Goal: Information Seeking & Learning: Learn about a topic

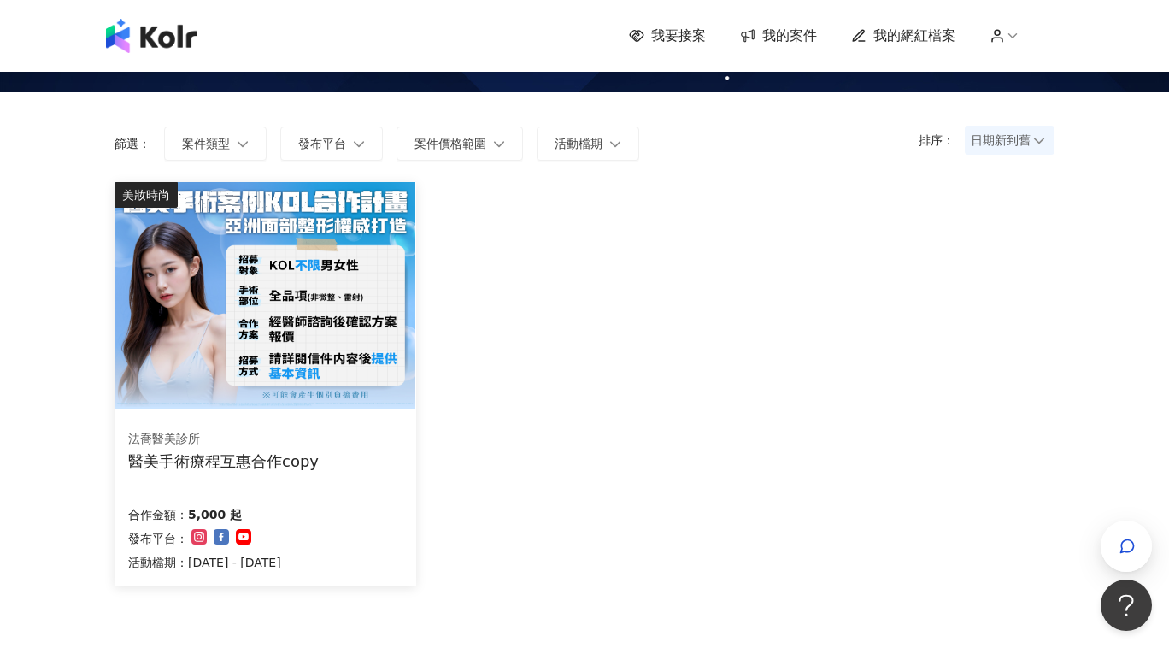
scroll to position [98, 0]
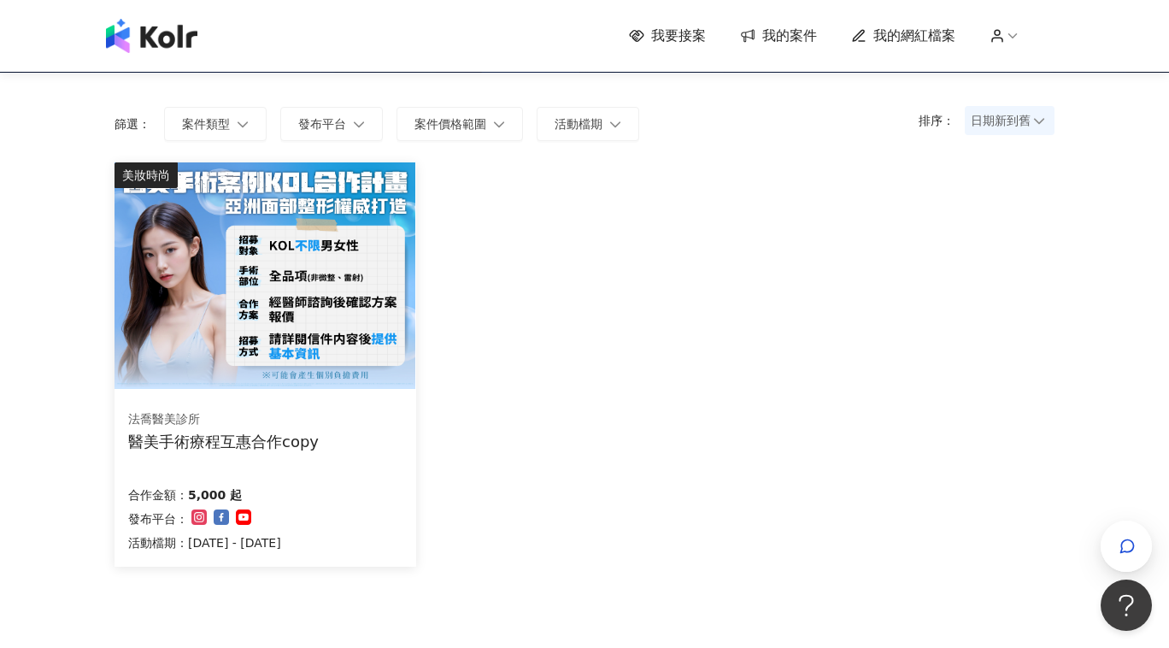
click at [405, 180] on img at bounding box center [265, 275] width 301 height 226
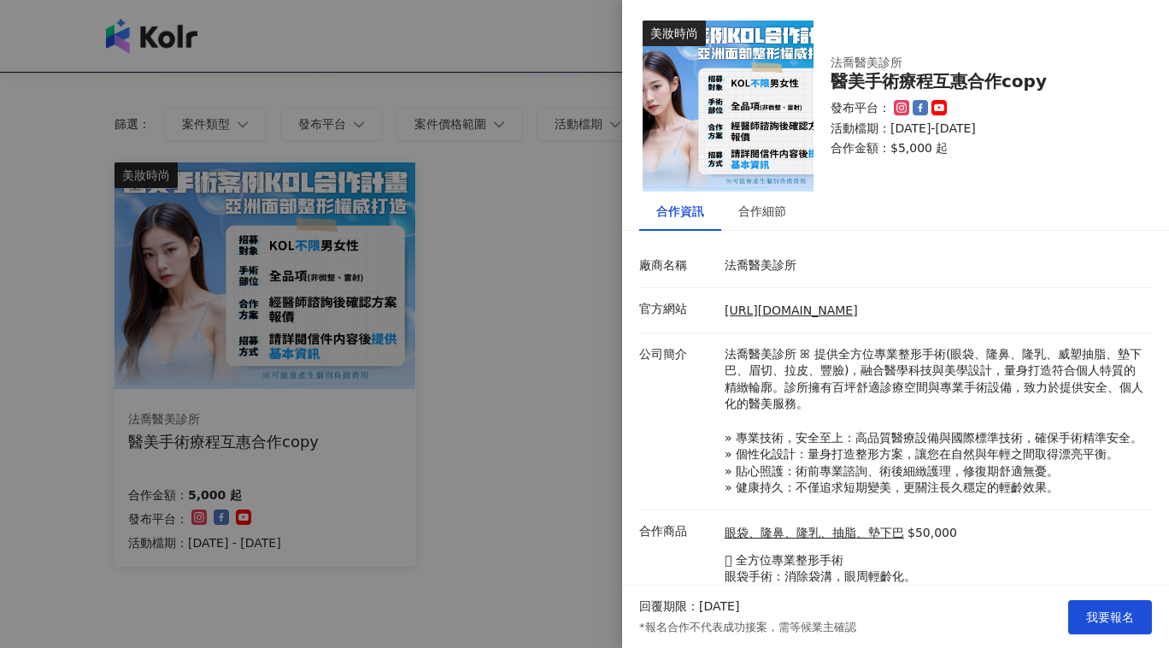
click at [446, 185] on div at bounding box center [584, 324] width 1169 height 648
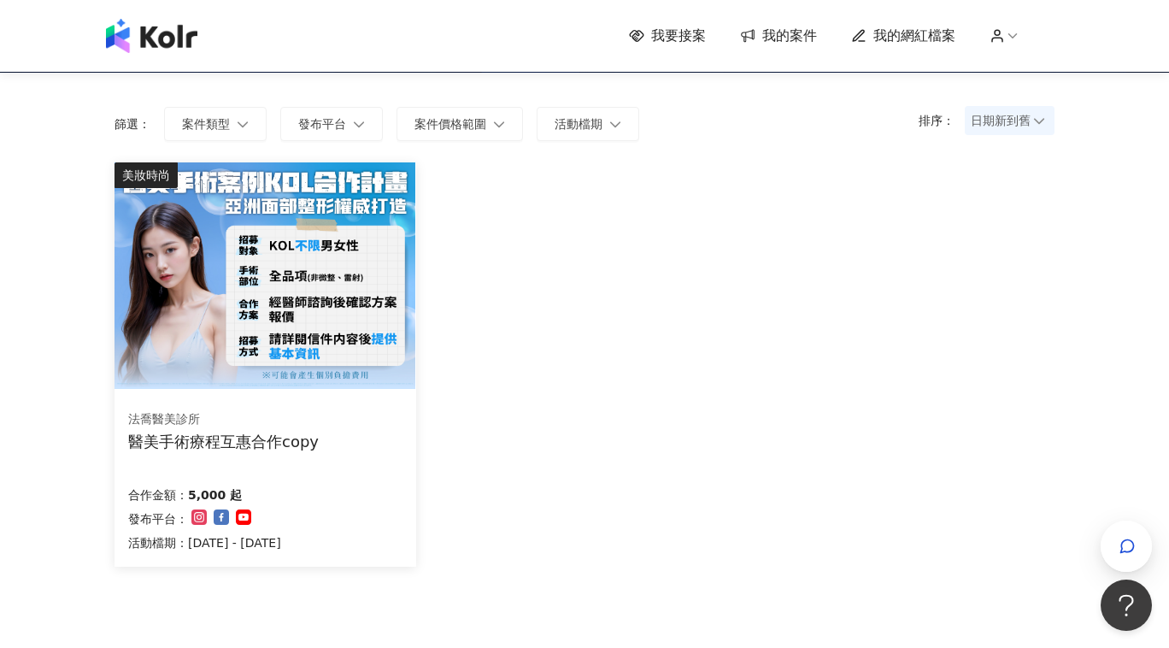
scroll to position [0, 0]
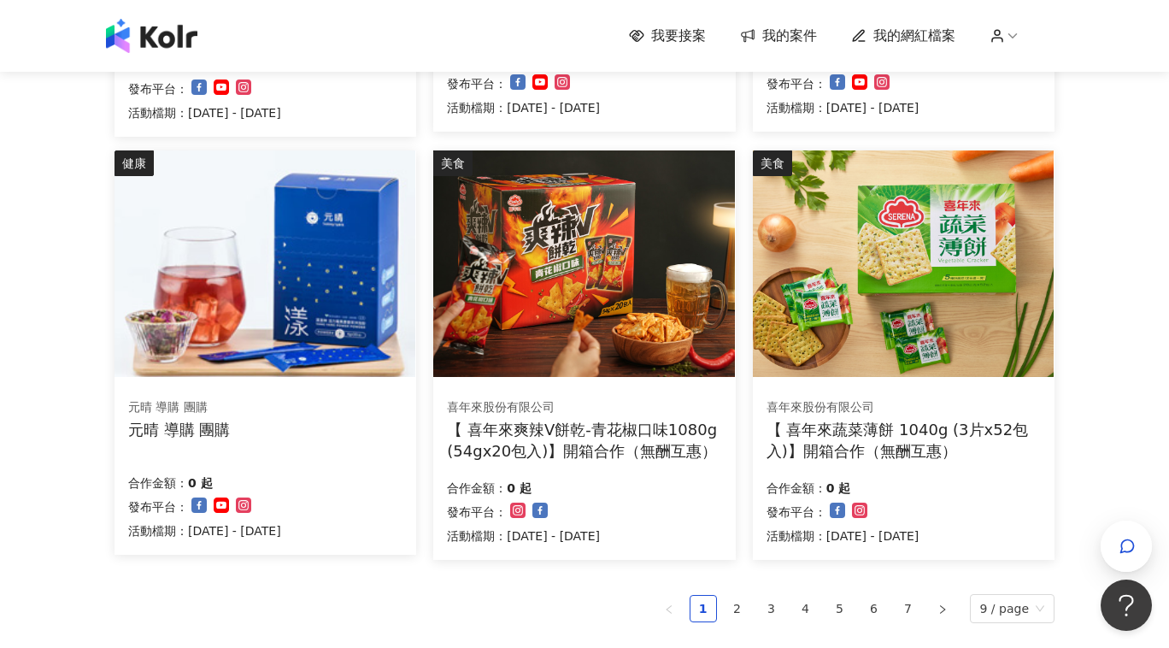
scroll to position [958, 0]
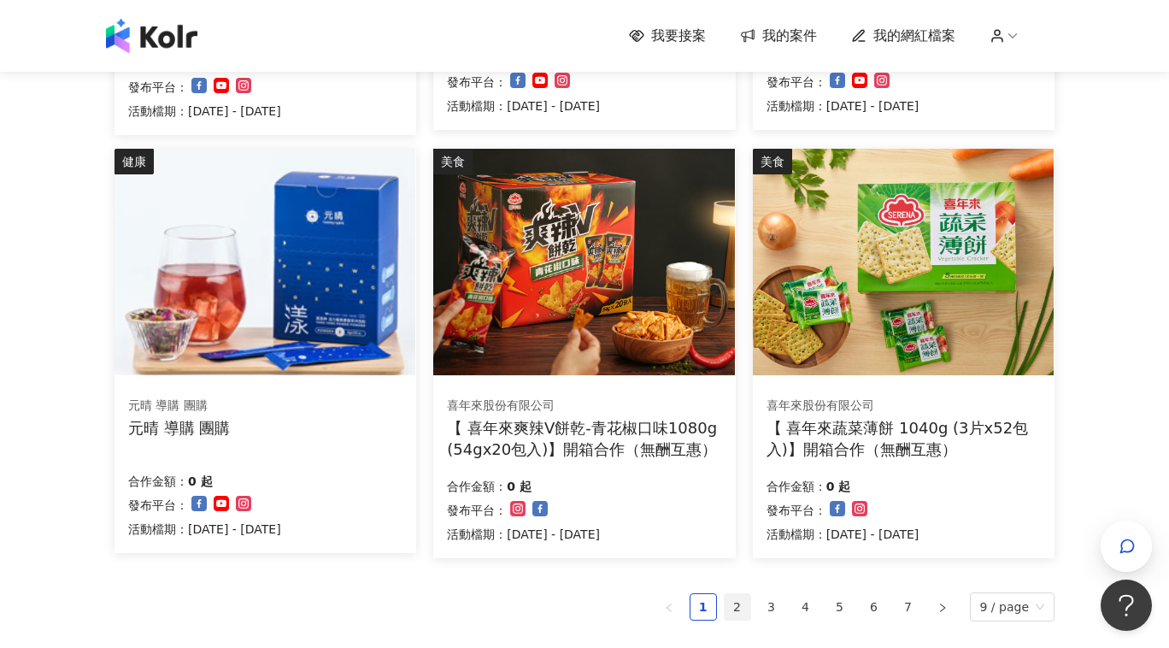
click at [745, 605] on link "2" at bounding box center [738, 607] width 26 height 26
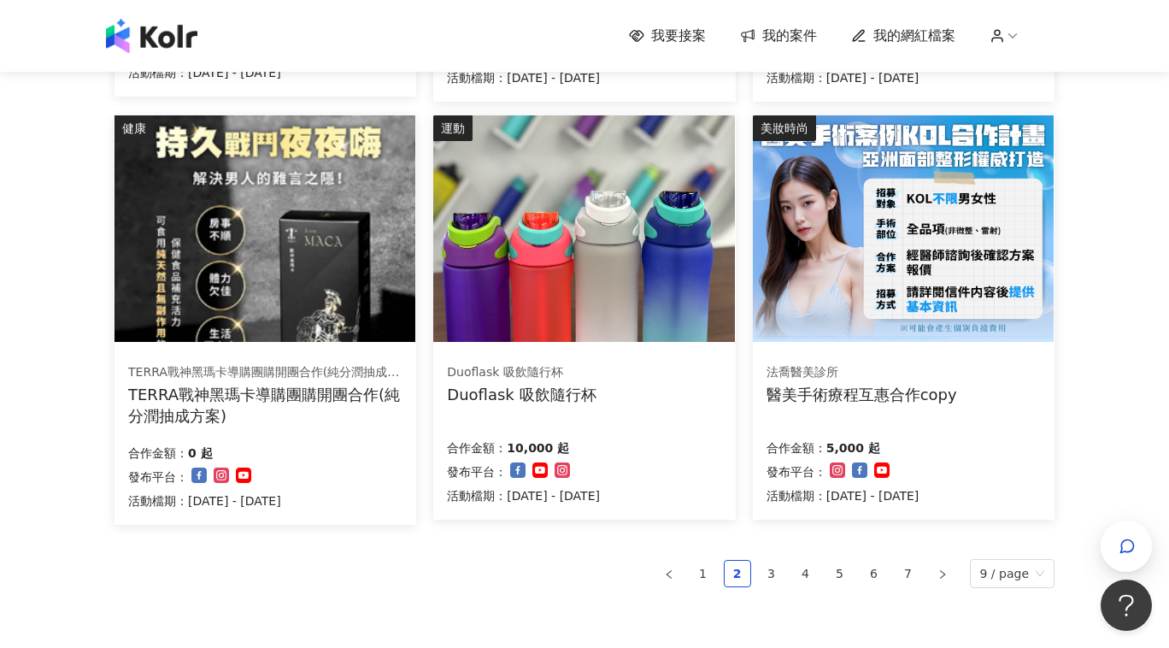
scroll to position [1007, 0]
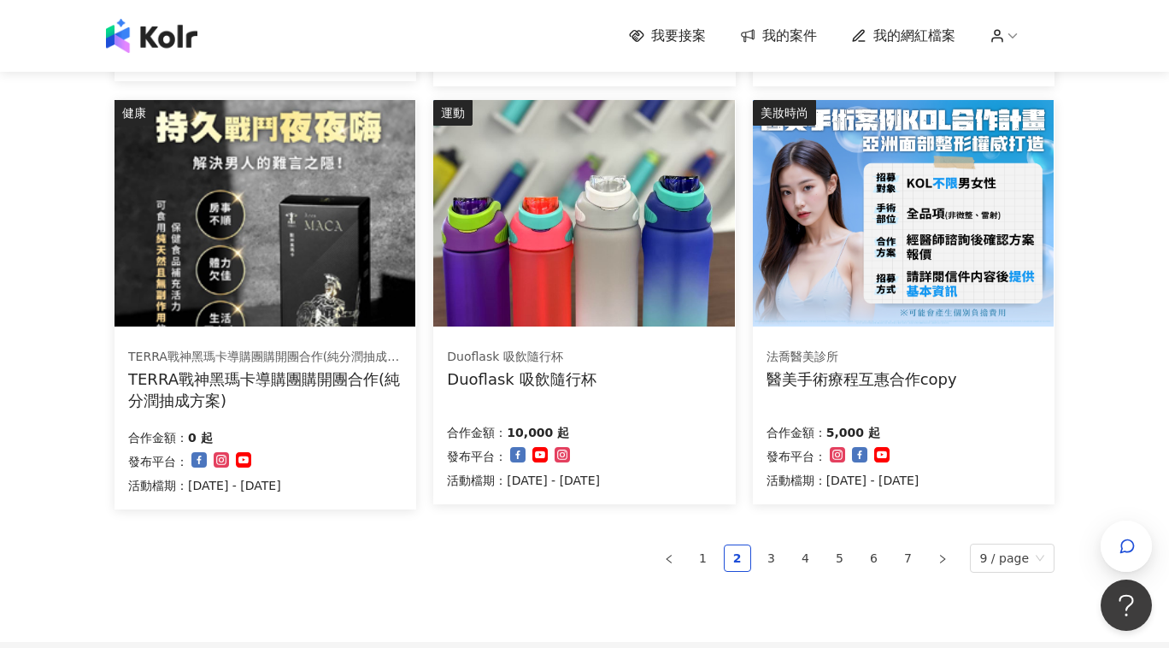
click at [562, 282] on img at bounding box center [583, 213] width 301 height 226
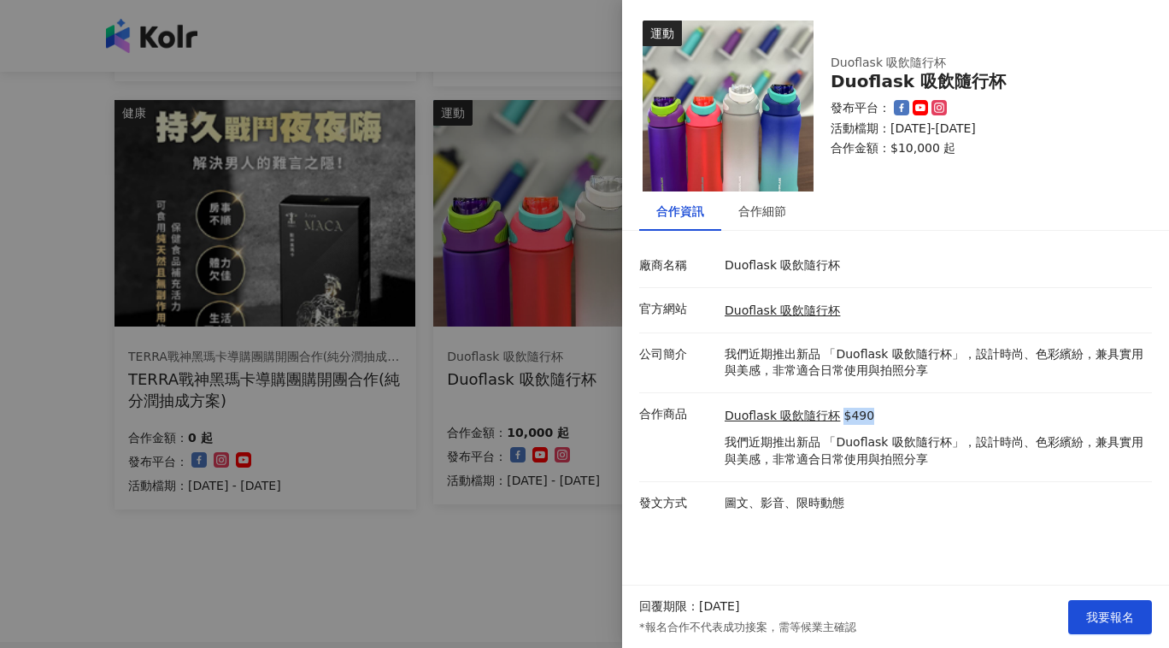
drag, startPoint x: 843, startPoint y: 414, endPoint x: 885, endPoint y: 414, distance: 42.7
click at [885, 414] on div "Duoflask 吸飲隨行杯 $490" at bounding box center [934, 416] width 419 height 17
click at [779, 215] on div "合作細節" at bounding box center [762, 211] width 48 height 19
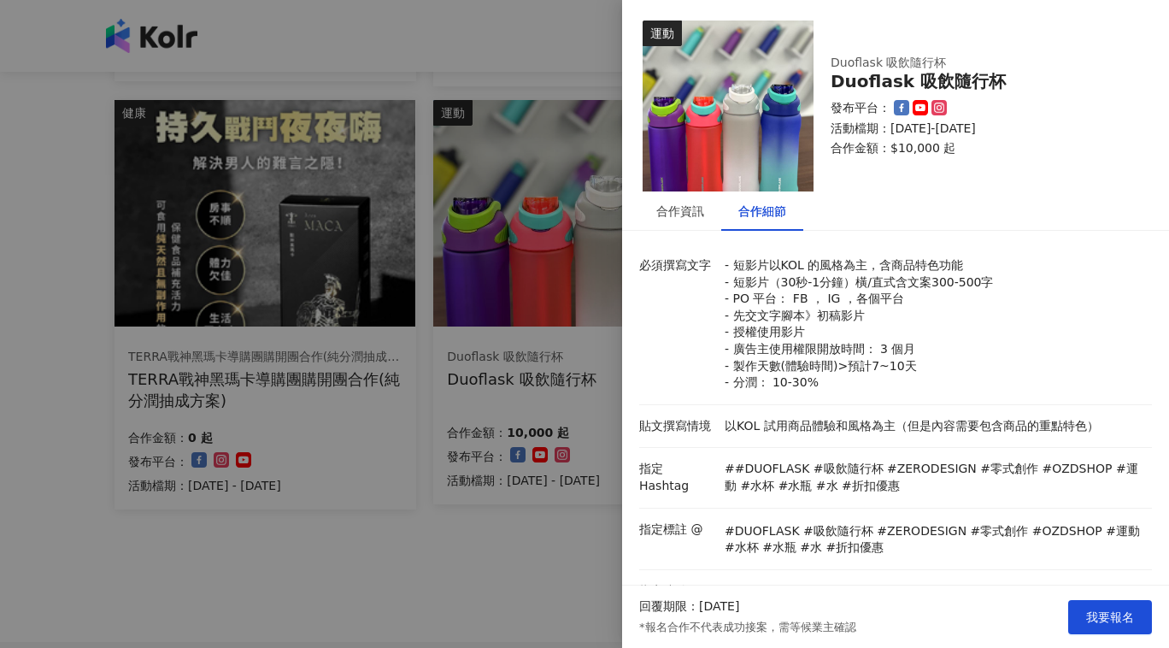
scroll to position [23, 0]
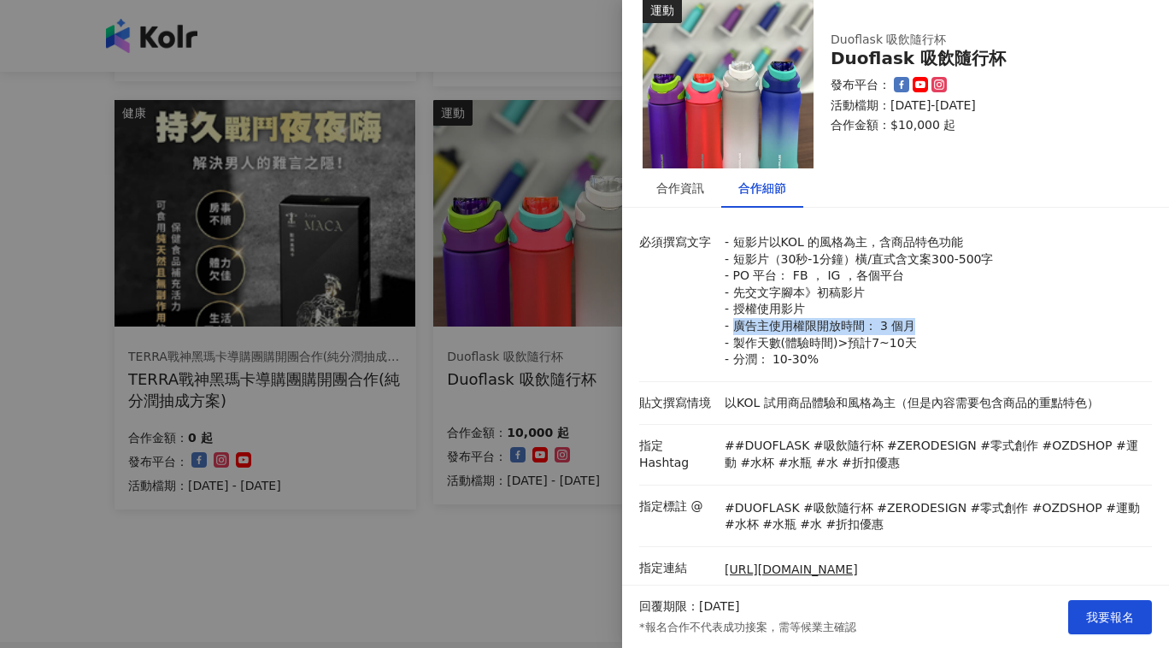
drag, startPoint x: 738, startPoint y: 328, endPoint x: 926, endPoint y: 322, distance: 187.3
click at [926, 322] on p "- 短影片以KOL 的風格為主，含商品特色功能 - 短影片（30秒-1分鐘）橫/直式含文案300-500字 - PO 平台： FB ， IG ，各個平台 - …" at bounding box center [934, 301] width 419 height 134
drag, startPoint x: 742, startPoint y: 363, endPoint x: 813, endPoint y: 367, distance: 71.0
click at [815, 367] on p "- 短影片以KOL 的風格為主，含商品特色功能 - 短影片（30秒-1分鐘）橫/直式含文案300-500字 - PO 平台： FB ， IG ，各個平台 - …" at bounding box center [934, 301] width 419 height 134
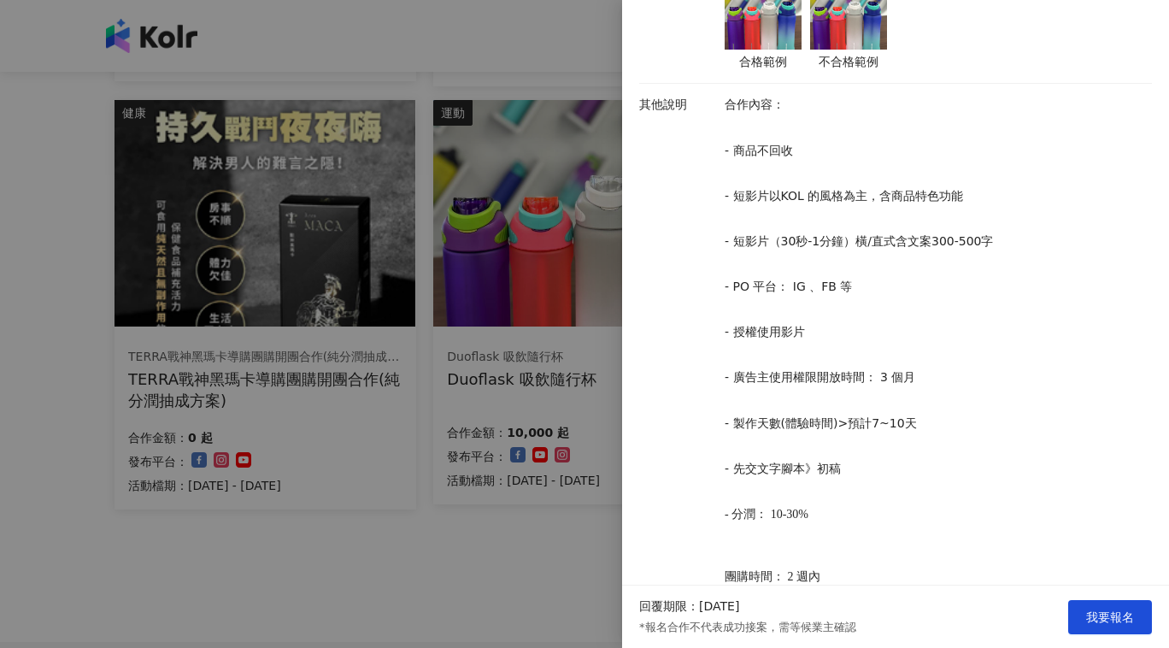
scroll to position [652, 0]
